Goal: Information Seeking & Learning: Learn about a topic

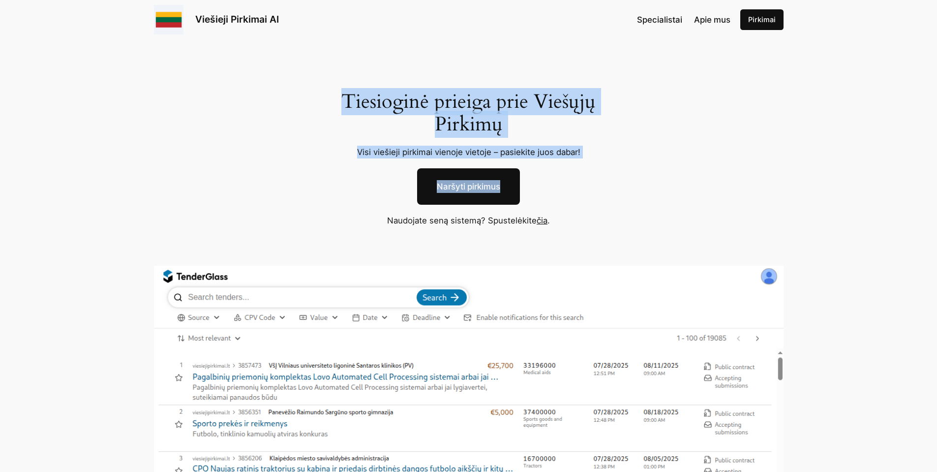
drag, startPoint x: 340, startPoint y: 92, endPoint x: 725, endPoint y: 207, distance: 402.4
click at [705, 200] on div "Tiesioginė prieiga prie Viešųjų Pirkimų Visi viešieji pirkimai vienoje vietoje …" at bounding box center [468, 362] width 937 height 647
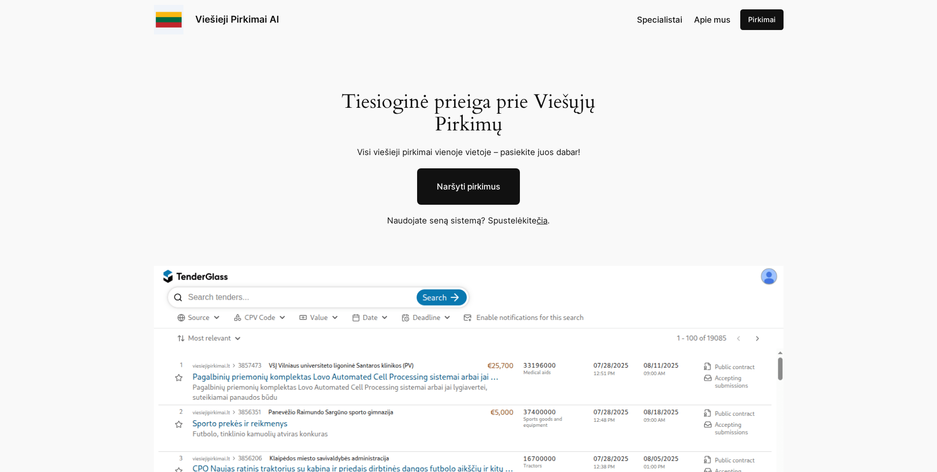
click at [705, 208] on div "Tiesioginė prieiga prie Viešųjų Pirkimų Visi viešieji pirkimai vienoje vietoje …" at bounding box center [468, 362] width 937 height 647
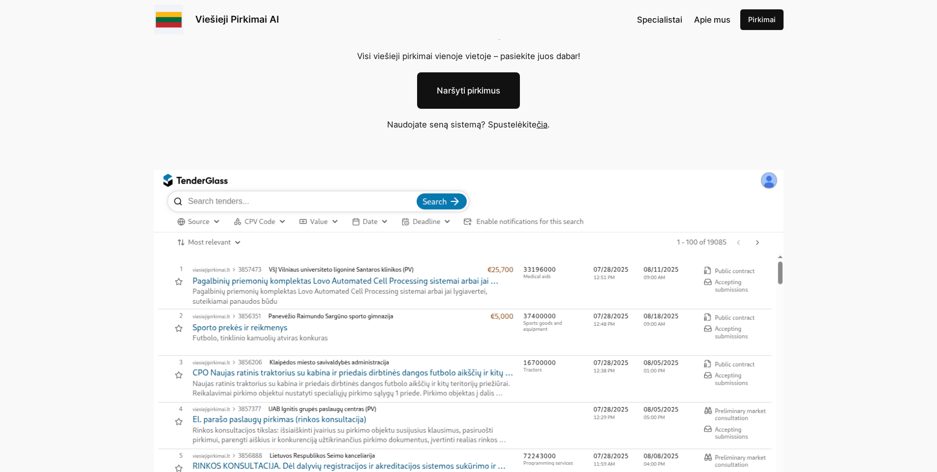
scroll to position [3, 0]
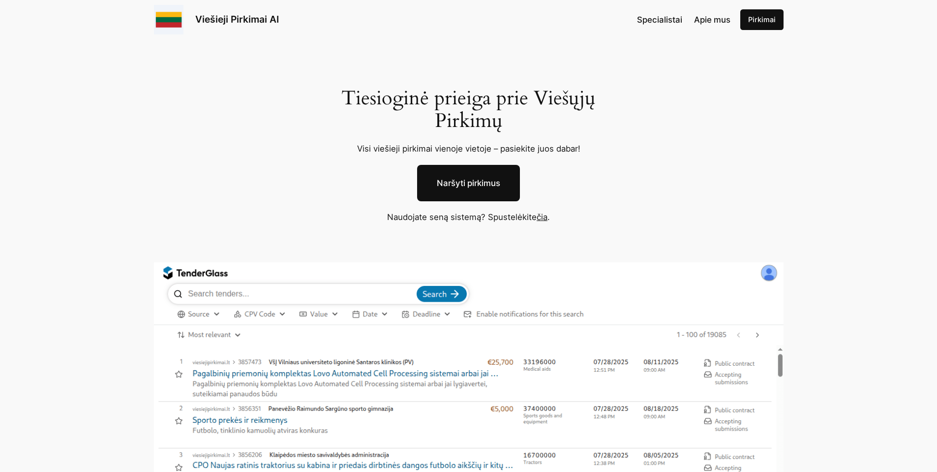
click at [456, 180] on link "Naršyti pirkimus" at bounding box center [468, 183] width 103 height 36
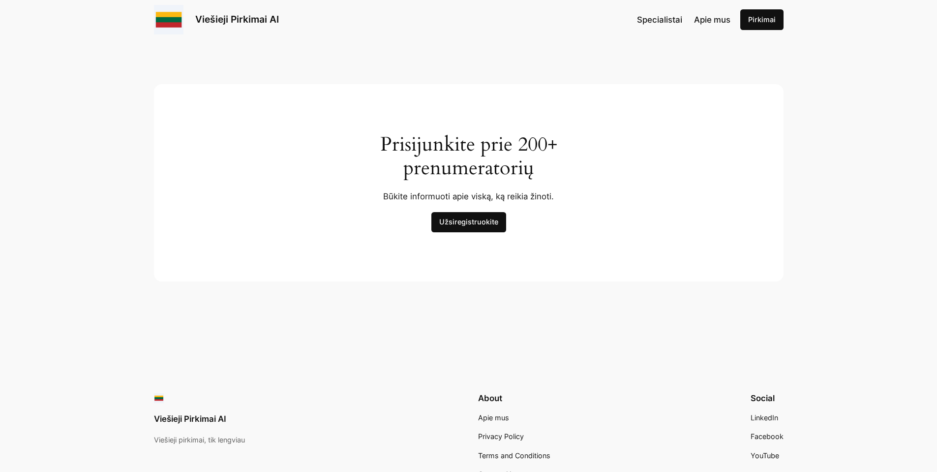
scroll to position [3072, 0]
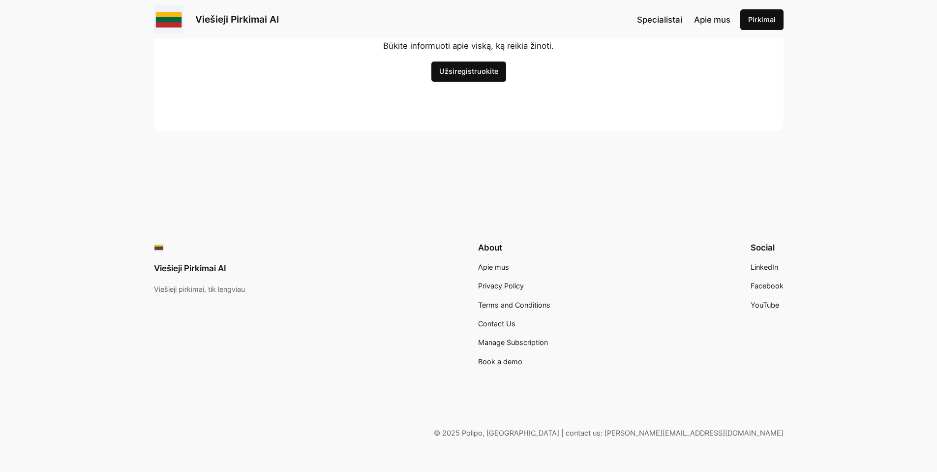
click at [679, 25] on link "Specialistai" at bounding box center [659, 19] width 45 height 13
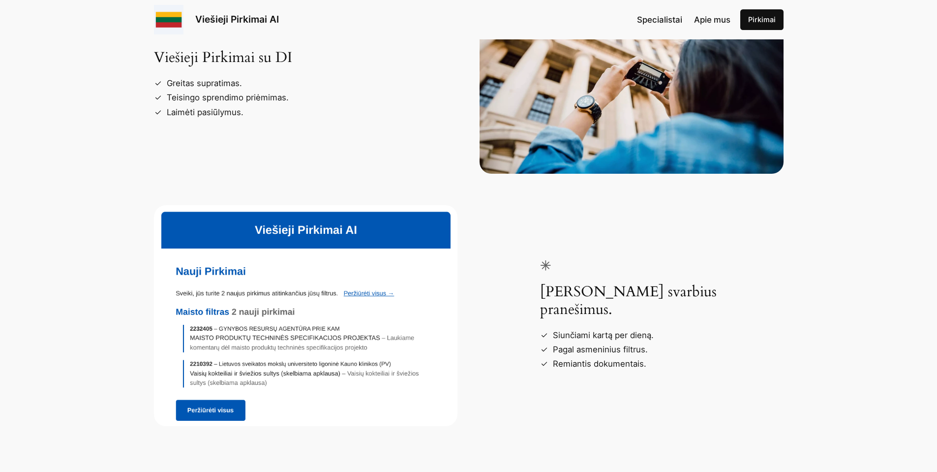
click at [806, 189] on div "Vertingų išteklių rinkinys Mūsų įrankiai pritaikyti visiems – nuo naujų dalyvių…" at bounding box center [468, 149] width 937 height 656
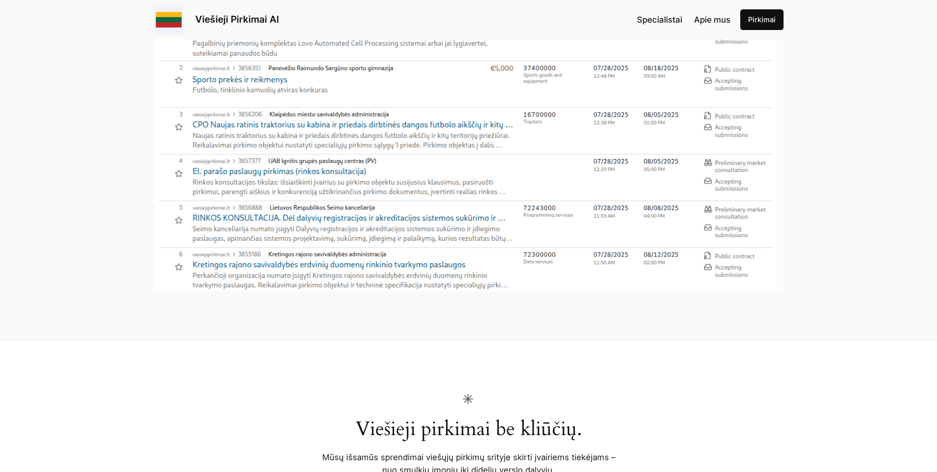
scroll to position [0, 0]
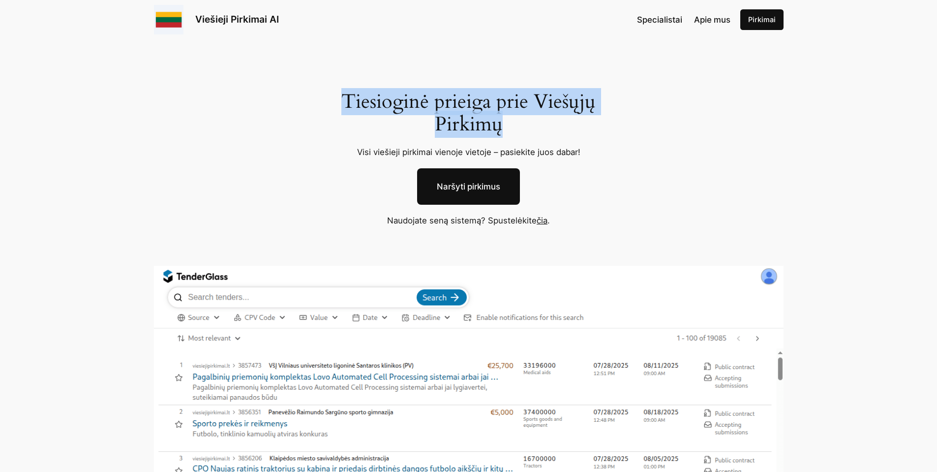
drag, startPoint x: 300, startPoint y: 79, endPoint x: 634, endPoint y: 165, distance: 345.0
click at [615, 150] on div "Tiesioginė prieiga prie Viešųjų Pirkimų Visi viešieji pirkimai vienoje vietoje …" at bounding box center [468, 362] width 937 height 647
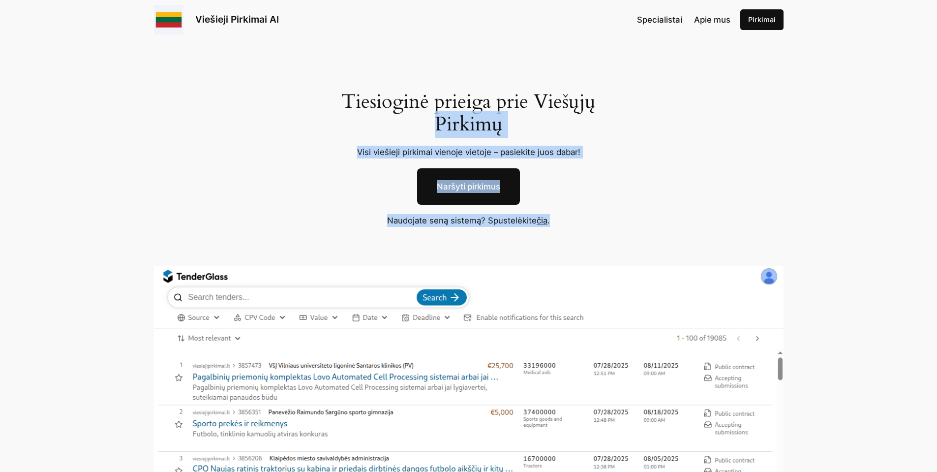
drag, startPoint x: 379, startPoint y: 121, endPoint x: 275, endPoint y: 93, distance: 107.0
click at [312, 101] on div "Tiesioginė prieiga prie Viešųjų Pirkimų Visi viešieji pirkimai vienoje vietoje …" at bounding box center [468, 362] width 937 height 647
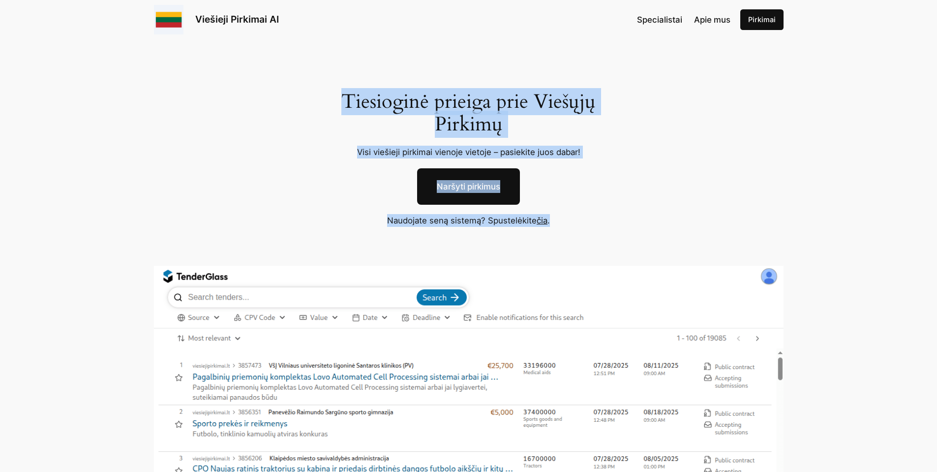
click at [212, 101] on div "Tiesioginė prieiga prie Viešųjų Pirkimų Visi viešieji pirkimai vienoje vietoje …" at bounding box center [468, 362] width 937 height 647
click at [701, 205] on div "Tiesioginė prieiga prie Viešųjų Pirkimų Visi viešieji pirkimai vienoje vietoje …" at bounding box center [468, 362] width 937 height 647
click at [296, 105] on div "Tiesioginė prieiga prie Viešųjų Pirkimų Visi viešieji pirkimai vienoje vietoje …" at bounding box center [468, 362] width 937 height 647
drag, startPoint x: 307, startPoint y: 83, endPoint x: 640, endPoint y: 207, distance: 355.3
click at [549, 184] on div "Tiesioginė prieiga prie Viešųjų Pirkimų Visi viešieji pirkimai vienoje vietoje …" at bounding box center [468, 362] width 937 height 647
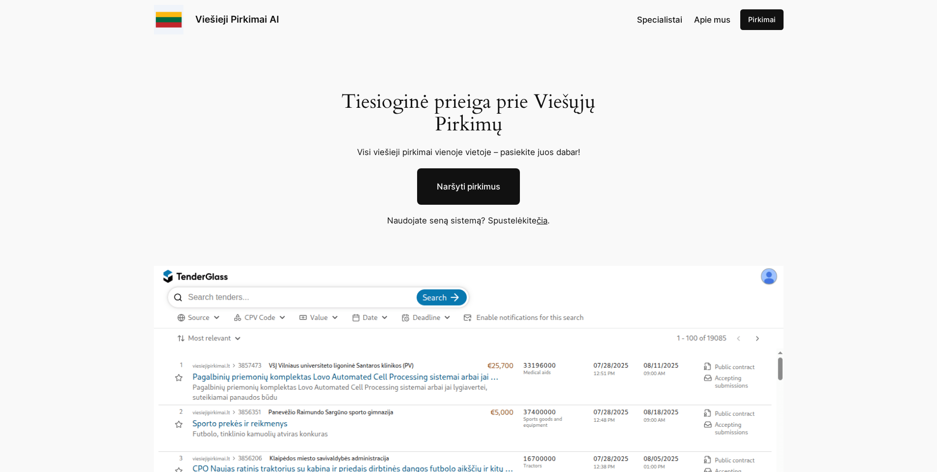
click at [638, 208] on div "Tiesioginė prieiga prie Viešųjų Pirkimų Visi viešieji pirkimai vienoje vietoje …" at bounding box center [468, 362] width 937 height 647
click at [178, 177] on div "Tiesioginė prieiga prie Viešųjų Pirkimų Visi viešieji pirkimai vienoje vietoje …" at bounding box center [468, 362] width 937 height 647
click at [544, 216] on link "čia" at bounding box center [542, 220] width 11 height 10
click at [319, 167] on div "Tiesioginė prieiga prie Viešųjų Pirkimų Visi viešieji pirkimai vienoje vietoje …" at bounding box center [468, 147] width 305 height 114
click at [463, 193] on link "Naršyti pirkimus" at bounding box center [468, 186] width 103 height 36
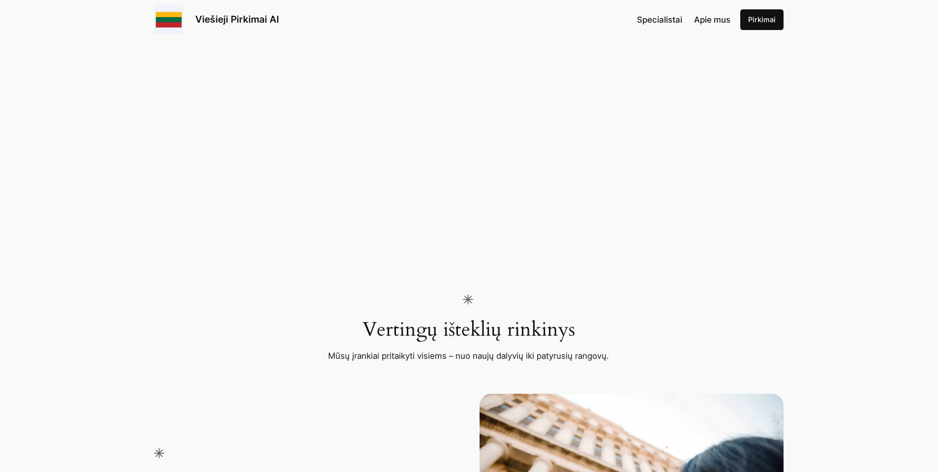
scroll to position [1239, 0]
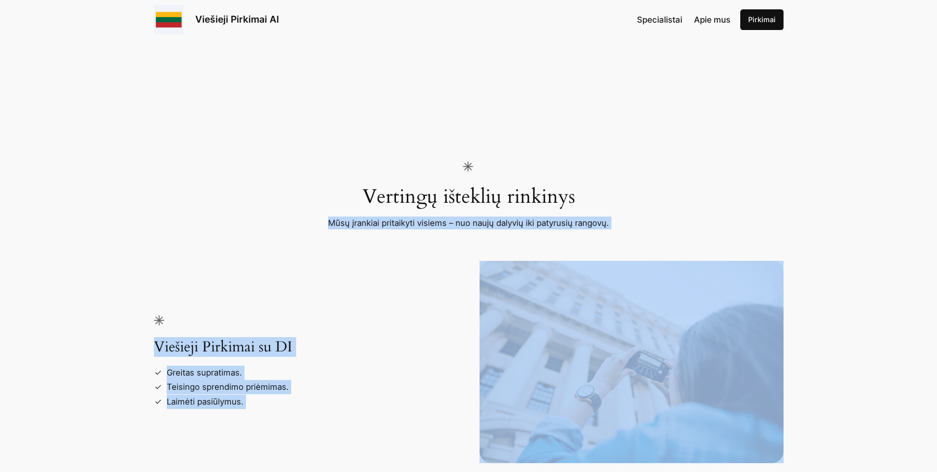
drag, startPoint x: 936, startPoint y: 186, endPoint x: 942, endPoint y: 413, distance: 226.8
click at [806, 383] on div "Vertingų išteklių rinkinys Mūsų įrankiai pritaikyti visiems – nuo naujų dalyvių…" at bounding box center [468, 438] width 937 height 656
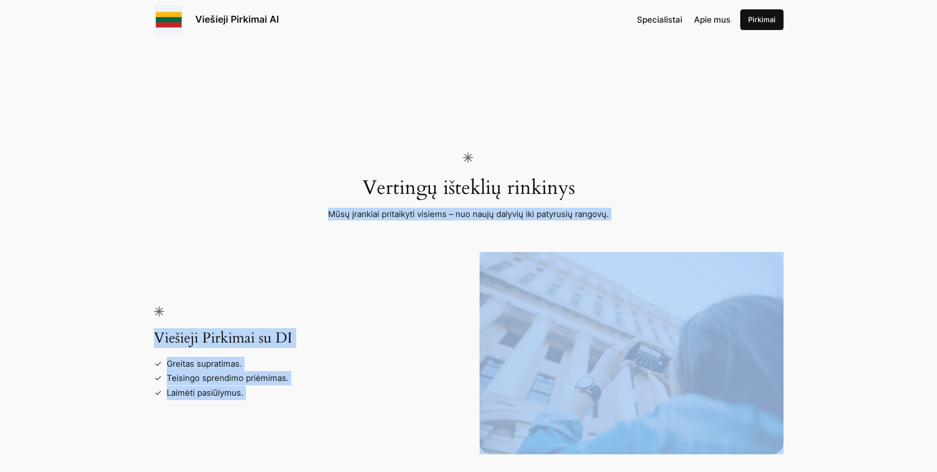
scroll to position [1730, 0]
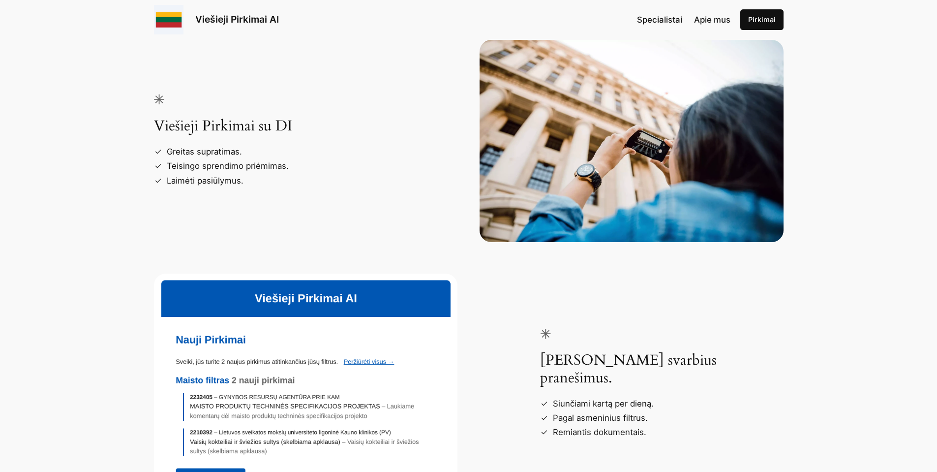
scroll to position [0, 0]
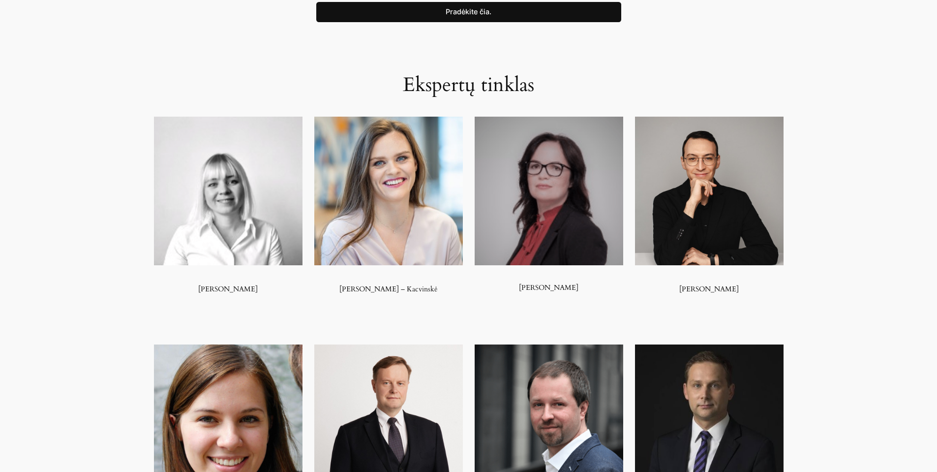
scroll to position [590, 0]
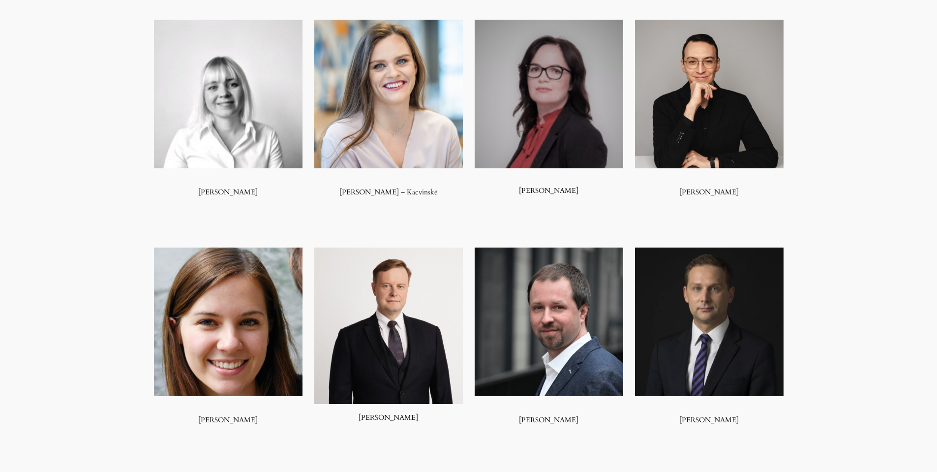
click at [107, 126] on div "Ekspertų tinklas [PERSON_NAME] [PERSON_NAME] – [GEOGRAPHIC_DATA] [PERSON_NAME] …" at bounding box center [468, 200] width 937 height 550
click at [120, 105] on div "Ekspertų tinklas [PERSON_NAME] [PERSON_NAME] – [GEOGRAPHIC_DATA] [PERSON_NAME] …" at bounding box center [468, 200] width 937 height 550
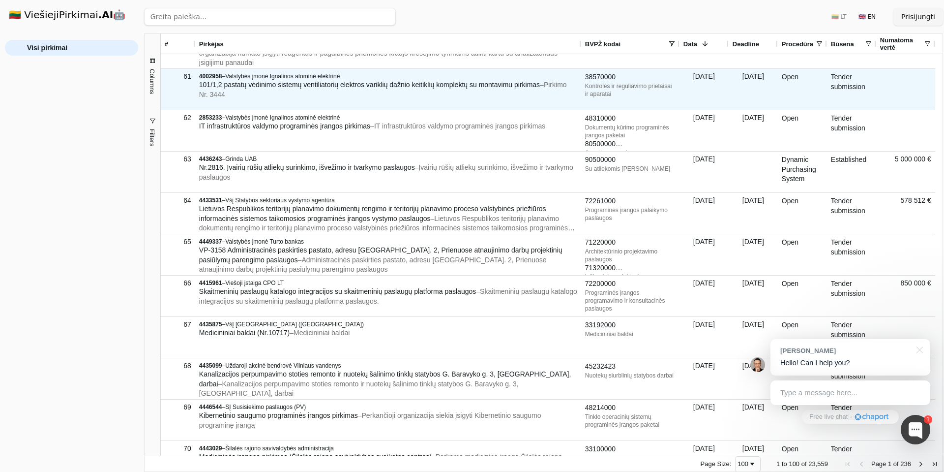
scroll to position [2715, 0]
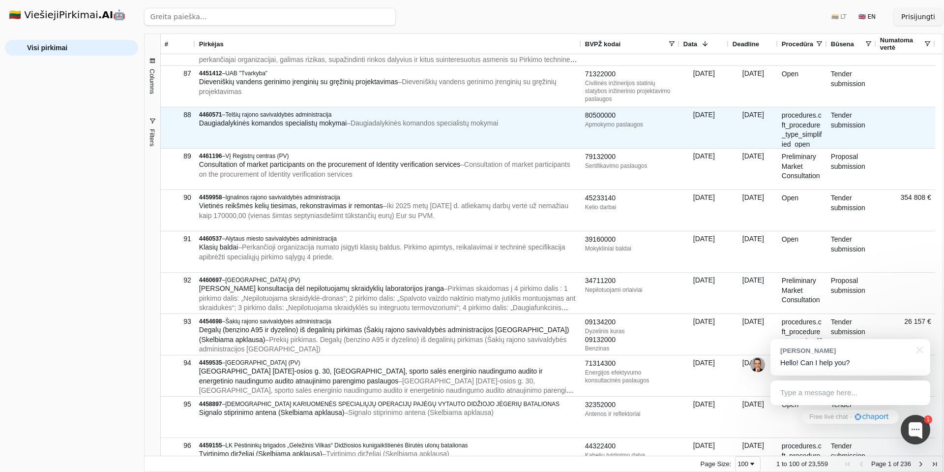
click at [303, 128] on div "Daugiadalykinės komandos specialistų mokymai – Daugiadalykinės komandos special…" at bounding box center [388, 124] width 378 height 10
